Goal: Task Accomplishment & Management: Manage account settings

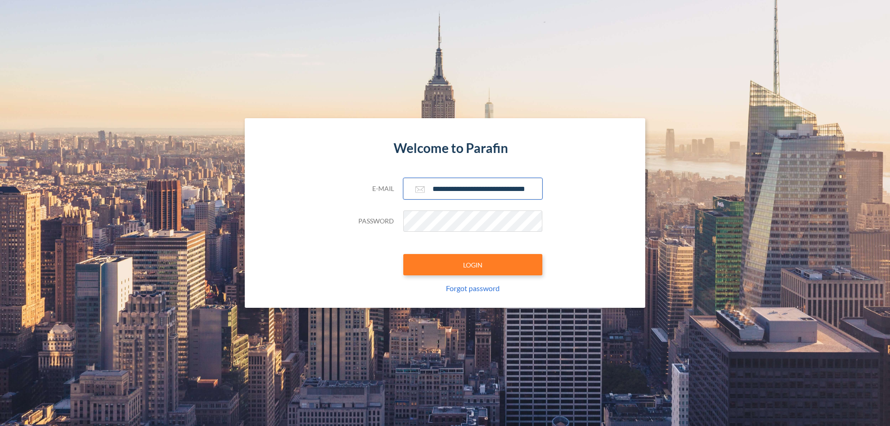
type input "**********"
click at [473, 265] on button "LOGIN" at bounding box center [472, 264] width 139 height 21
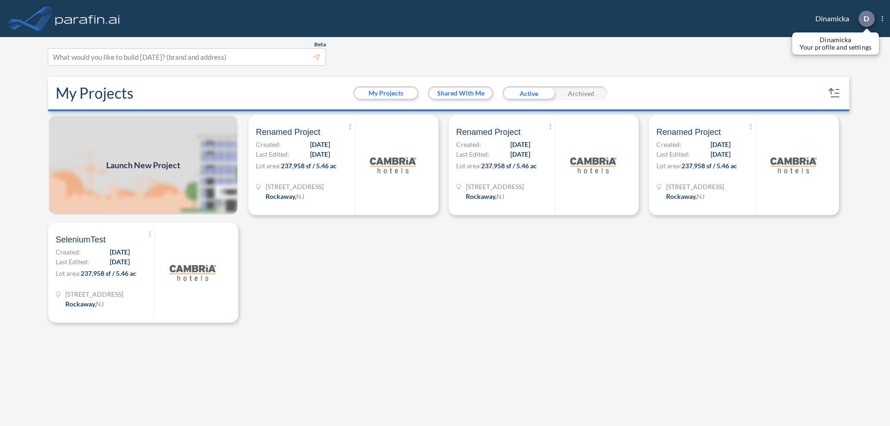
click at [866, 19] on p "D" at bounding box center [867, 18] width 6 height 8
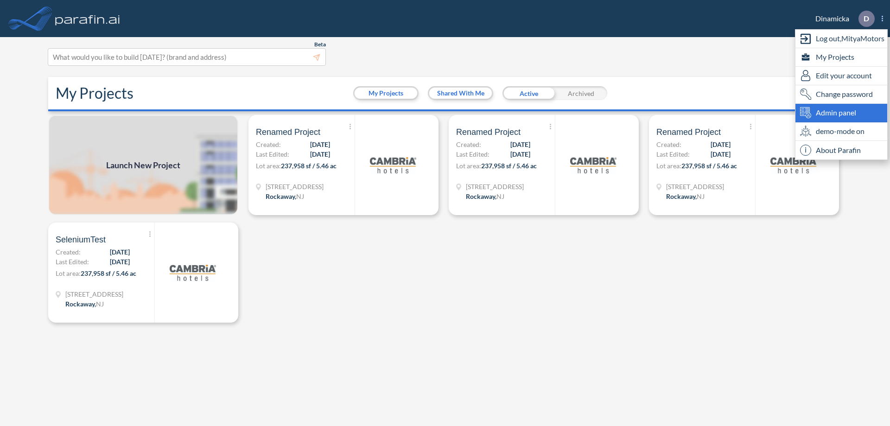
click at [842, 113] on span "Admin panel" at bounding box center [836, 112] width 40 height 11
